Goal: Task Accomplishment & Management: Use online tool/utility

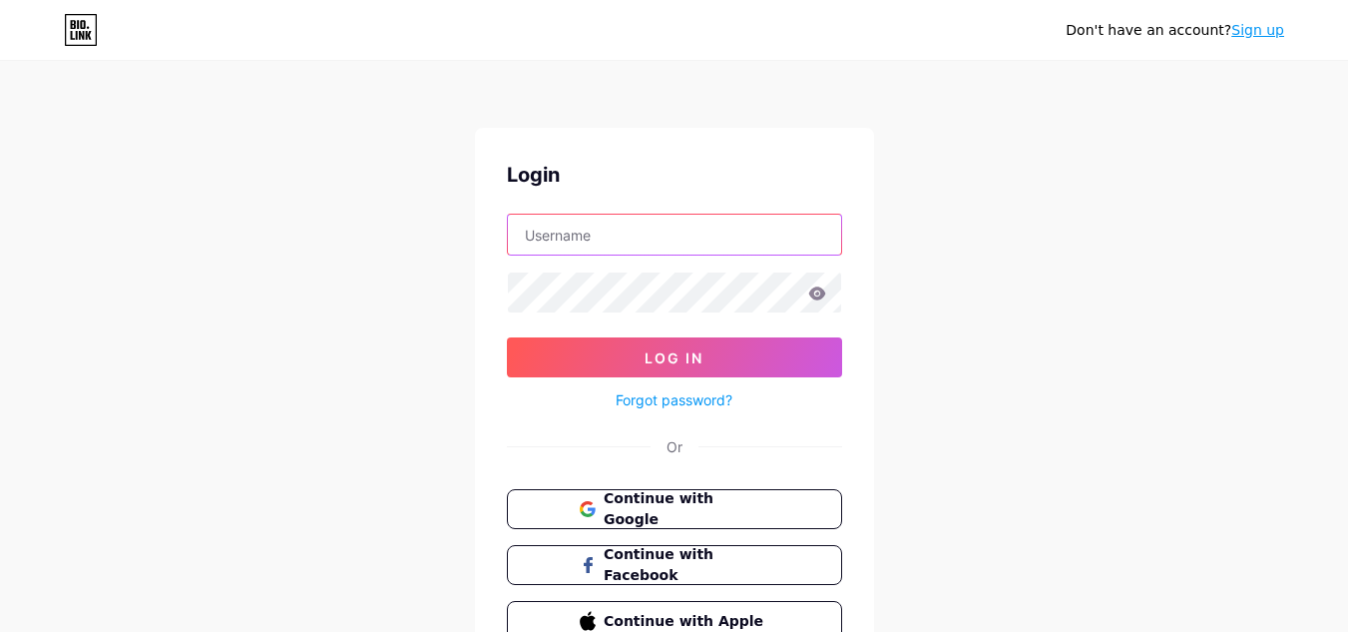
click at [621, 253] on input "text" at bounding box center [674, 235] width 333 height 40
paste input "riverbearglass"
type input "riverbearglass"
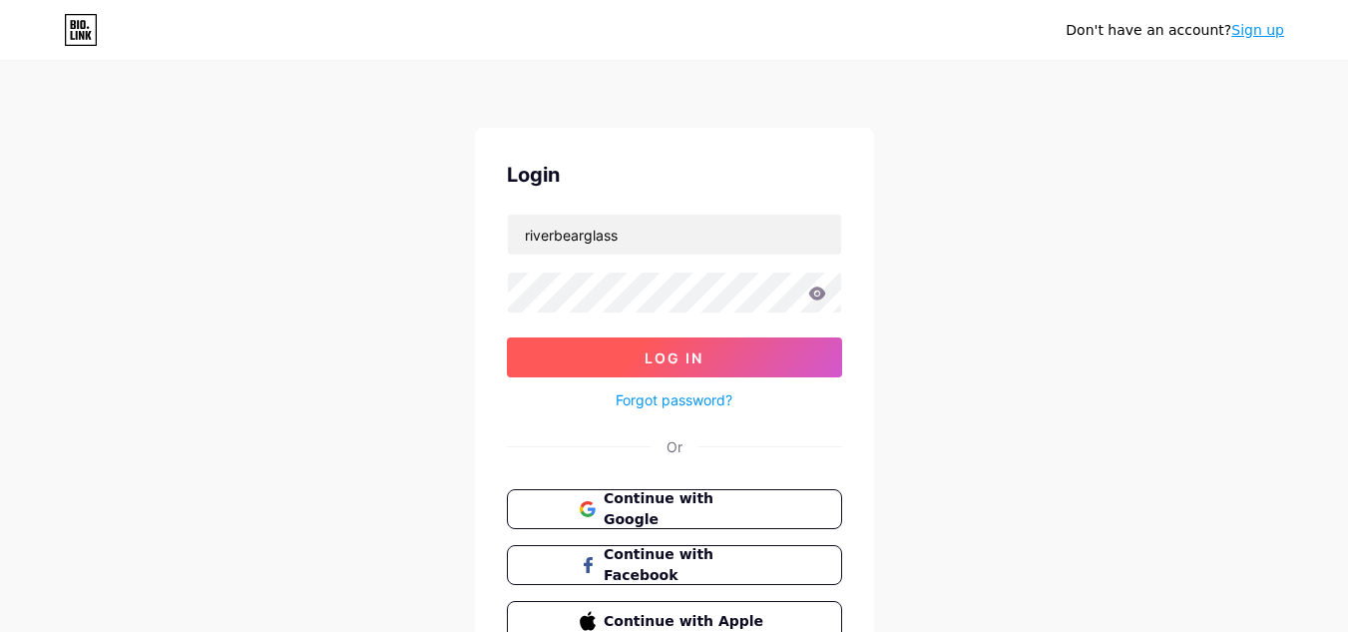
click at [686, 353] on span "Log In" at bounding box center [674, 357] width 59 height 17
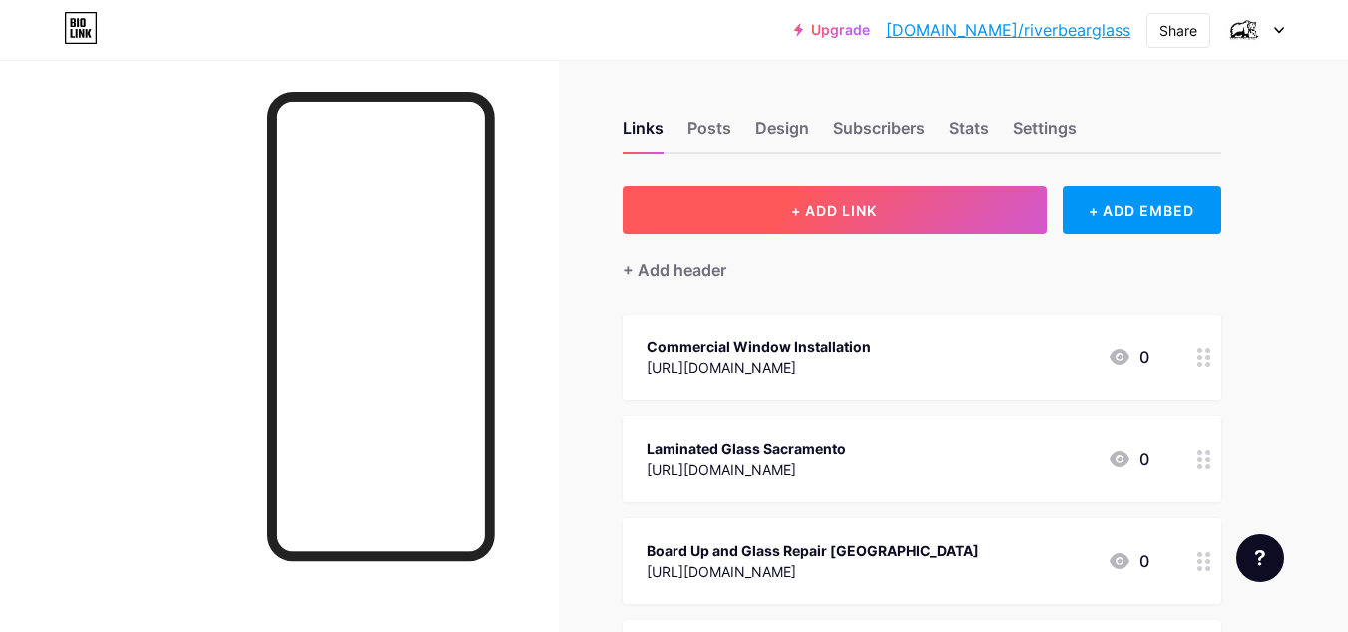
click at [835, 219] on button "+ ADD LINK" at bounding box center [835, 210] width 424 height 48
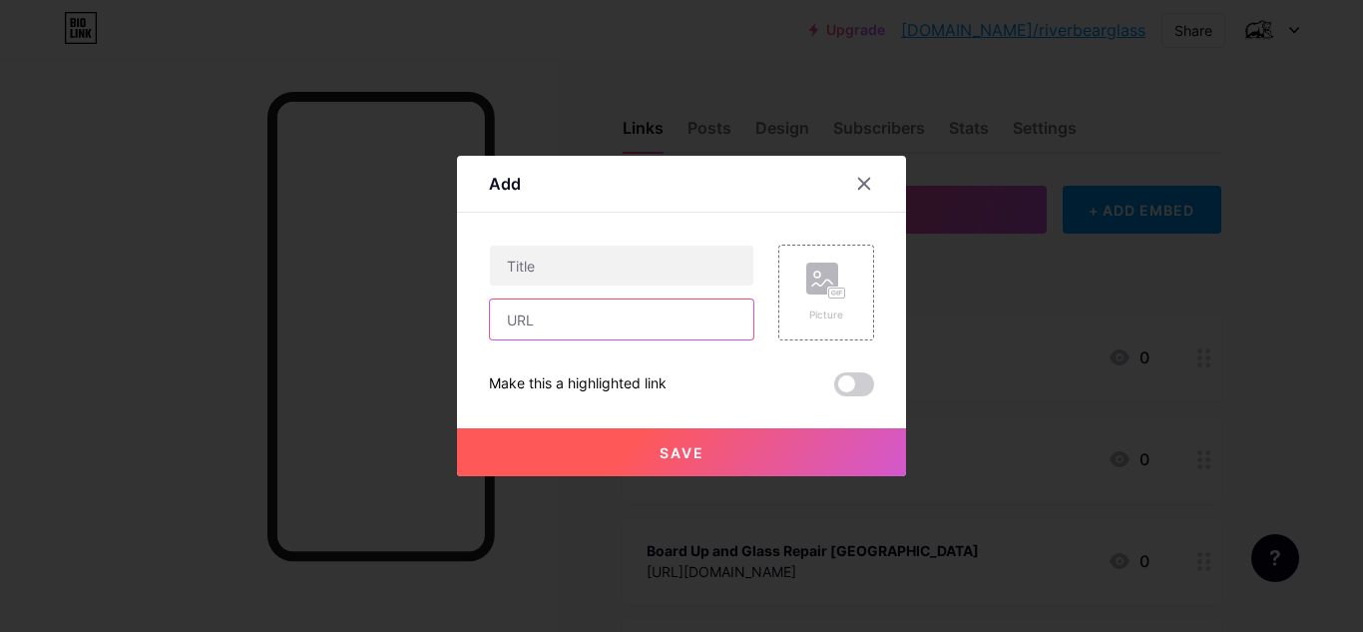
click at [588, 325] on input "text" at bounding box center [622, 319] width 264 height 40
paste input "[URL][DOMAIN_NAME]"
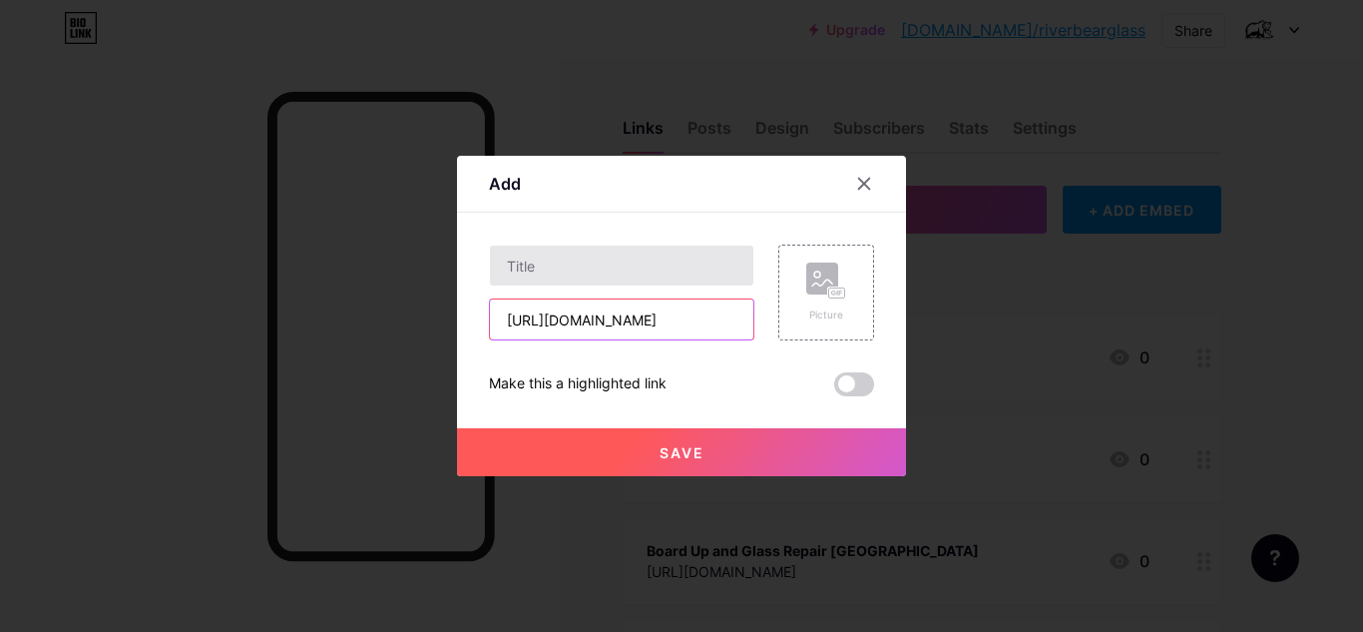
type input "[URL][DOMAIN_NAME]"
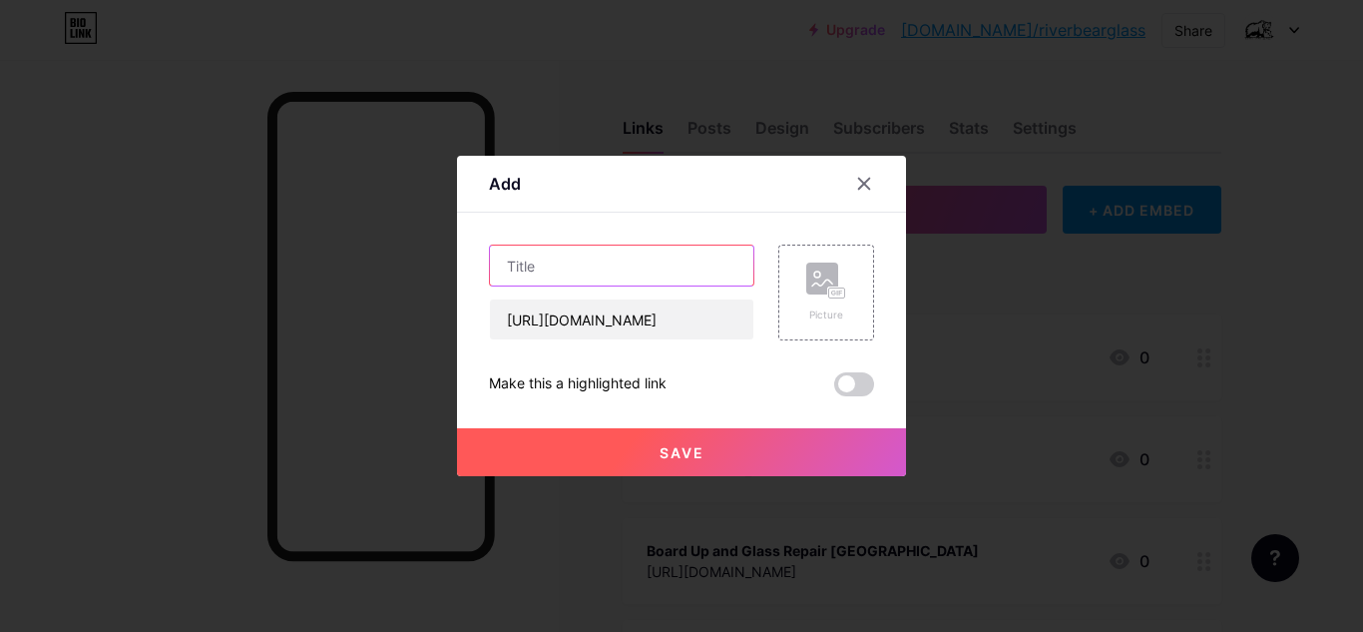
click at [645, 276] on input "text" at bounding box center [622, 266] width 264 height 40
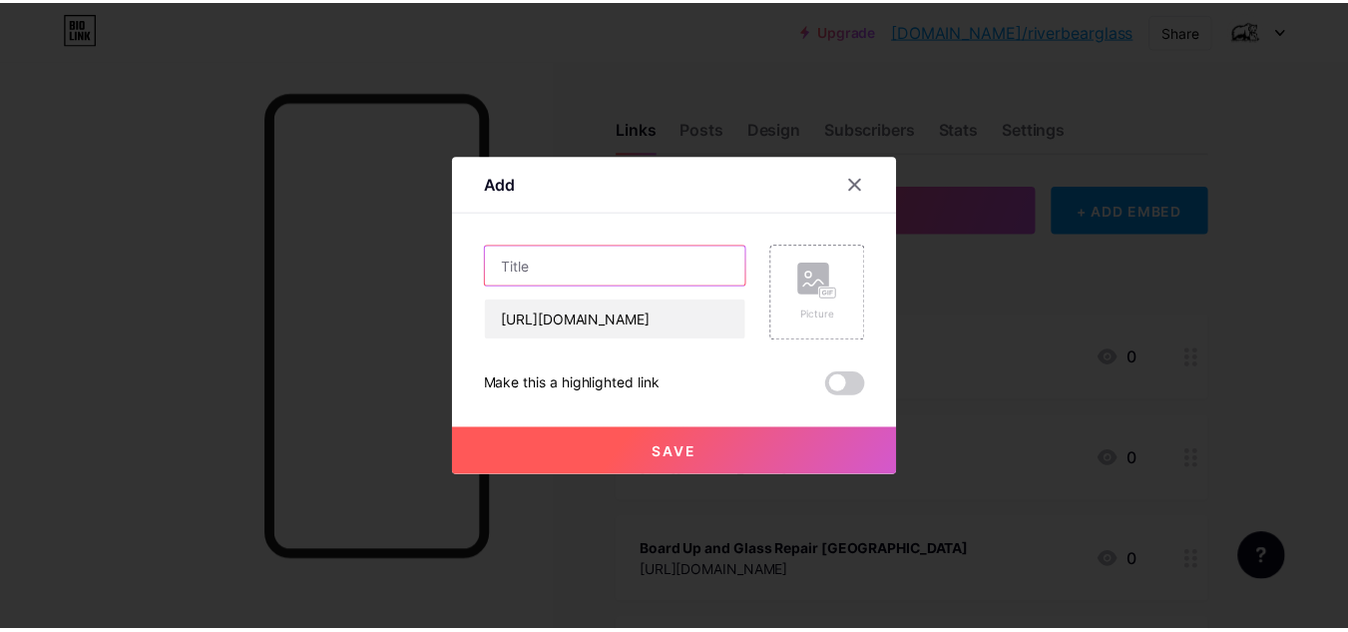
scroll to position [0, 0]
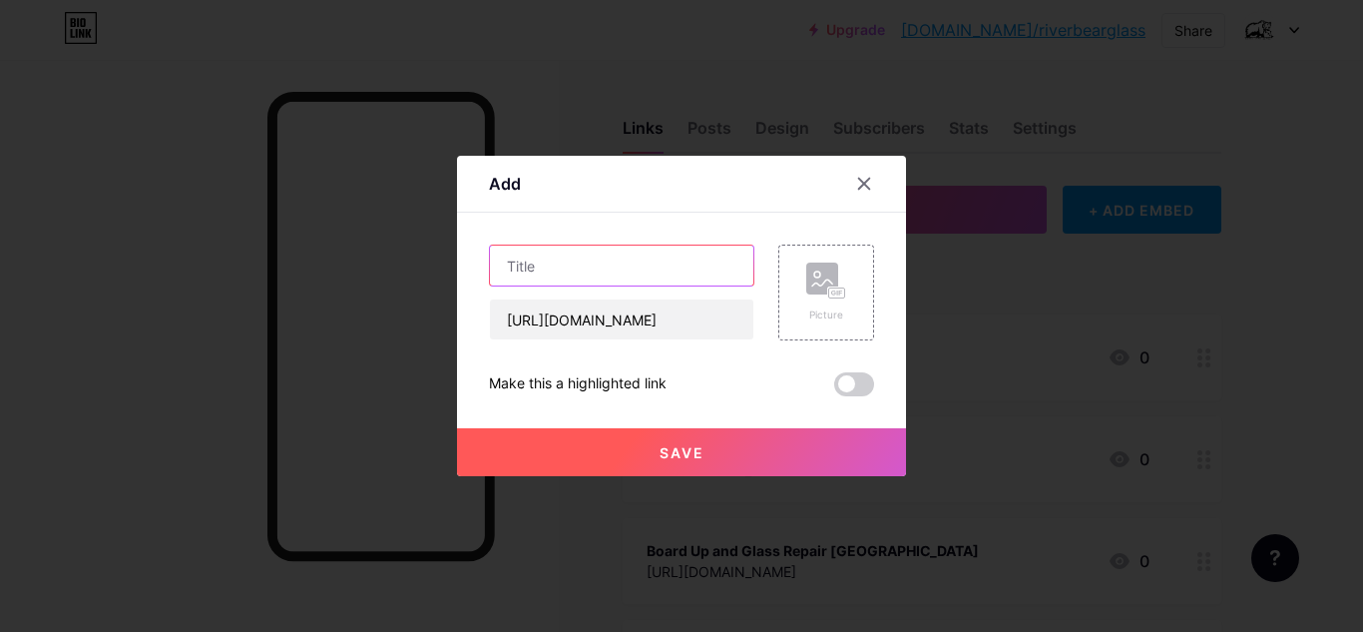
paste input "Glass Repair [GEOGRAPHIC_DATA]"
type input "Glass Repair [GEOGRAPHIC_DATA]"
click at [711, 456] on button "Save" at bounding box center [681, 452] width 449 height 48
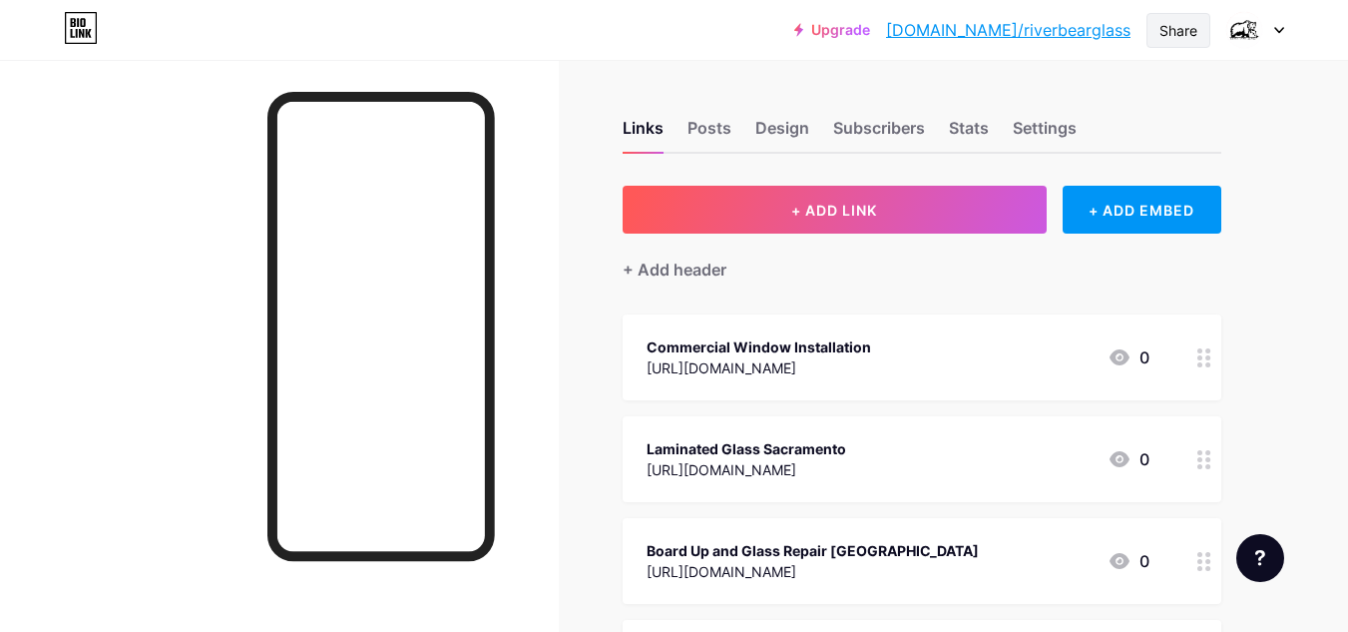
click at [1166, 30] on div "Share" at bounding box center [1179, 30] width 38 height 21
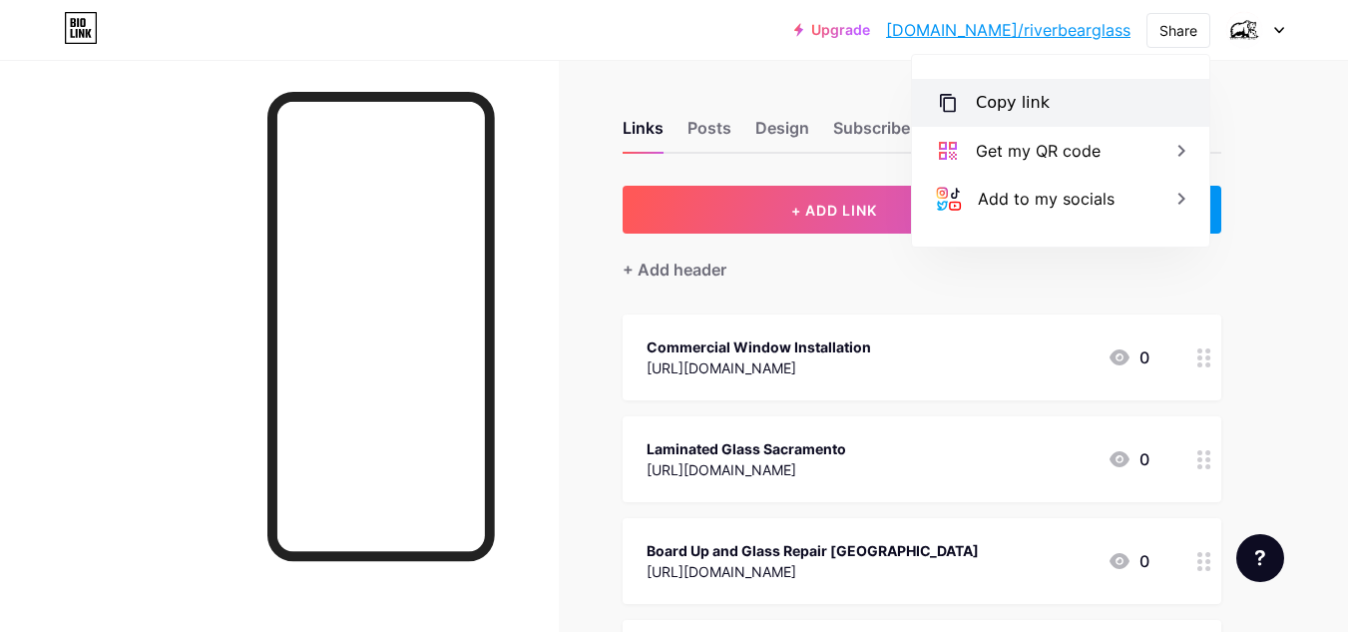
click at [965, 98] on div "Copy link" at bounding box center [1060, 103] width 297 height 48
